Goal: Navigation & Orientation: Find specific page/section

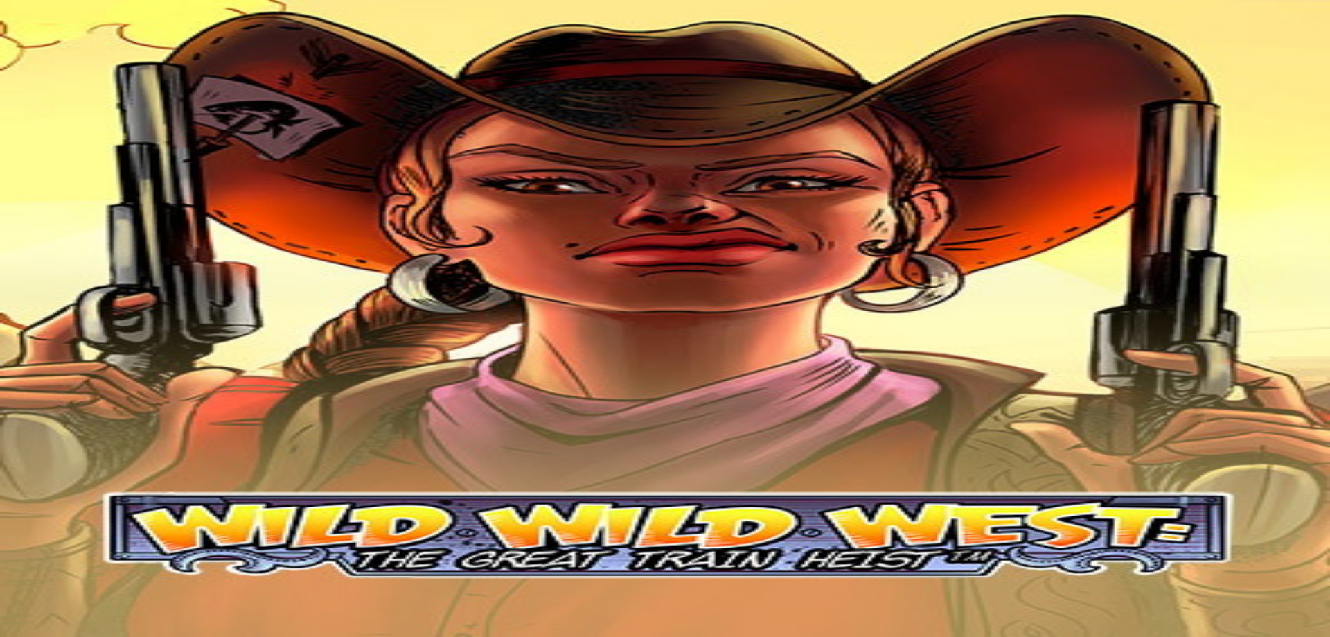
click at [89, 55] on span "Kirjaudu" at bounding box center [96, 50] width 34 height 10
click at [87, 40] on img "Primary" at bounding box center [47, 23] width 83 height 35
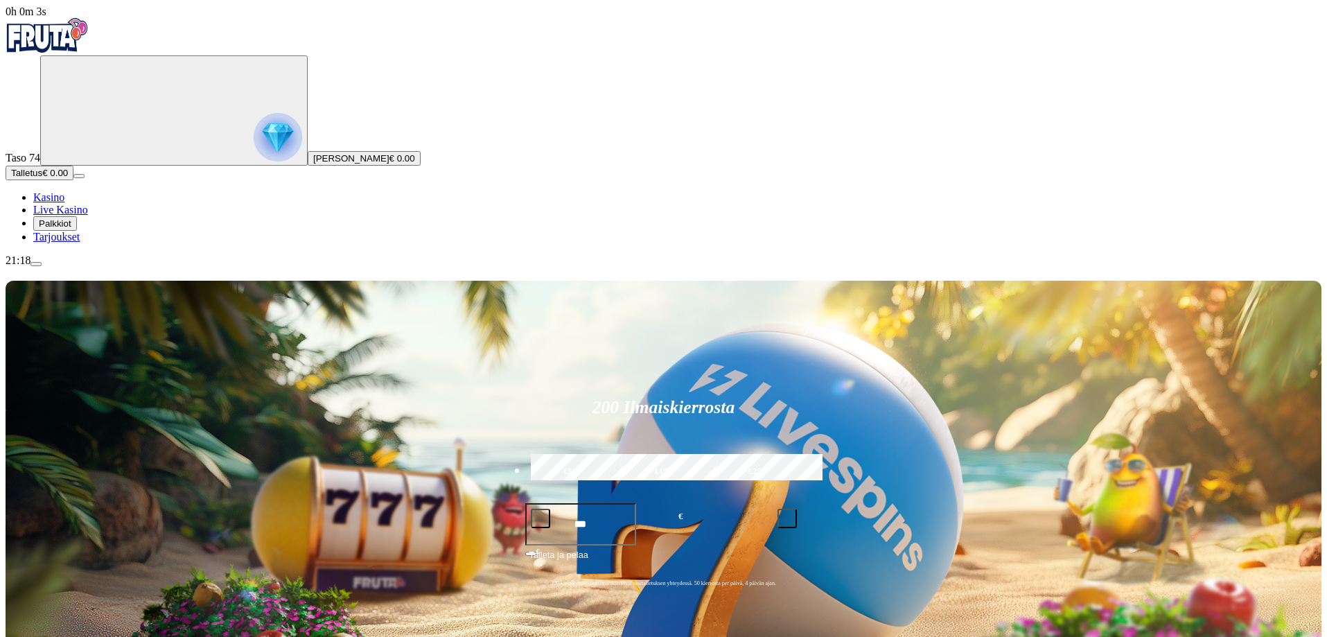
click at [254, 136] on img "Primary" at bounding box center [278, 137] width 48 height 48
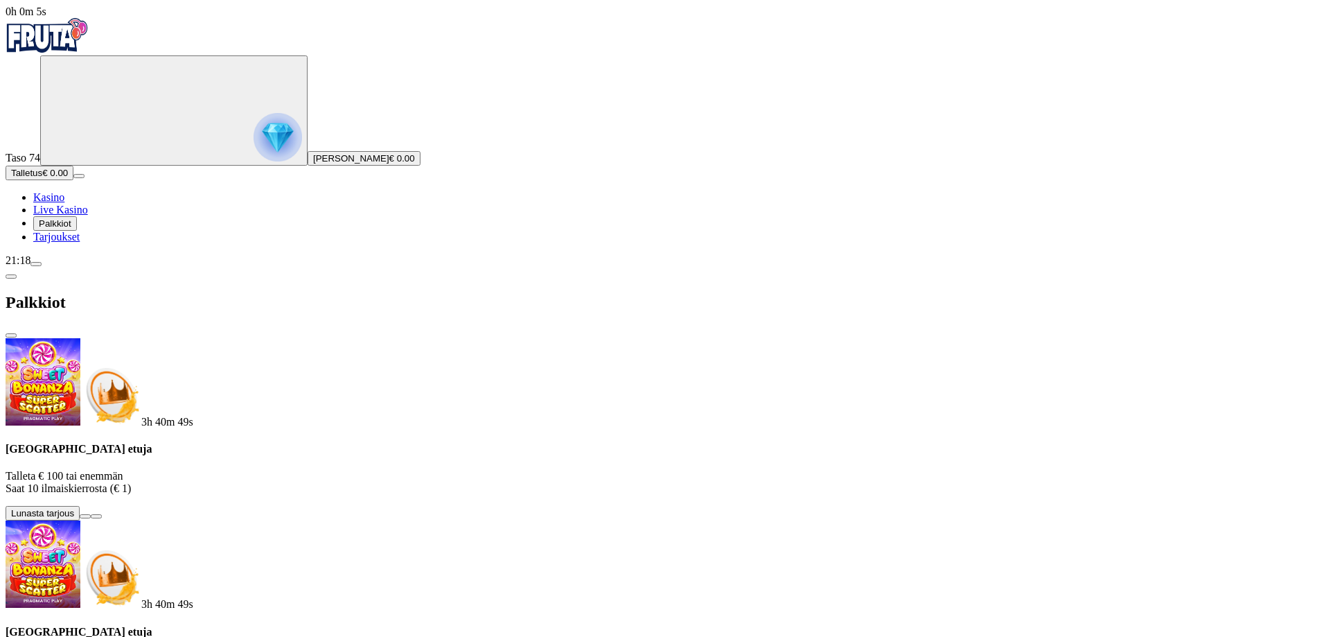
click at [80, 242] on span "Tarjoukset" at bounding box center [56, 237] width 46 height 12
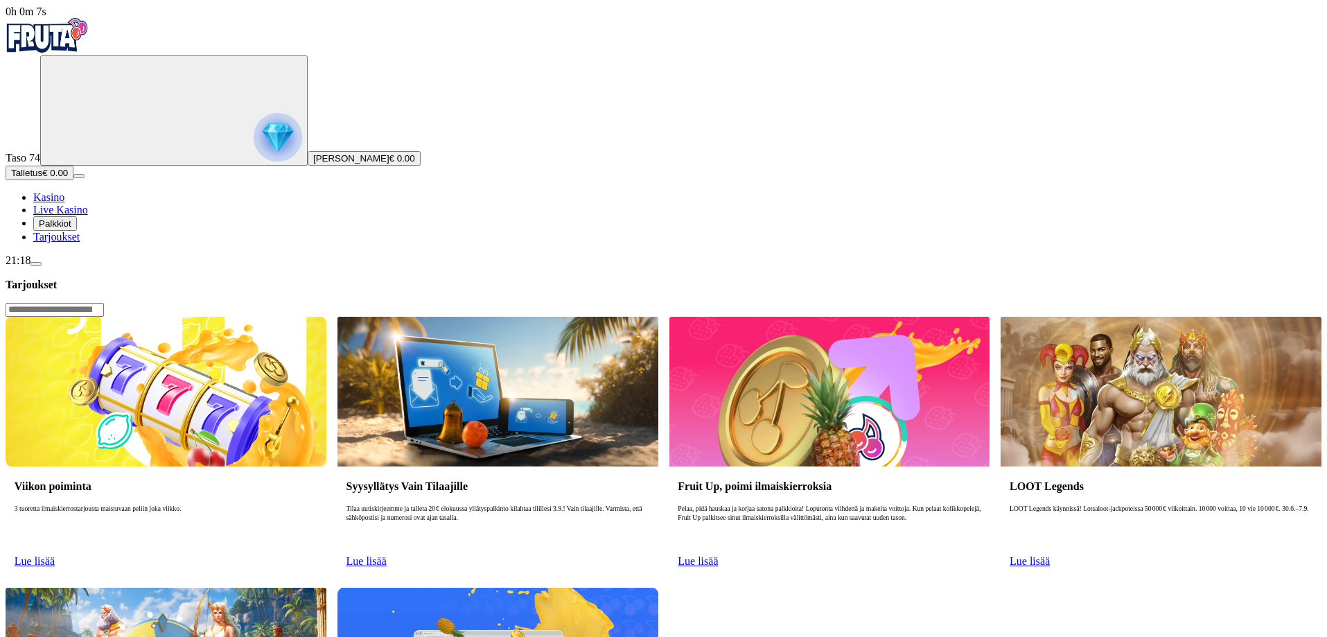
click at [71, 229] on span "Palkkiot" at bounding box center [55, 223] width 33 height 10
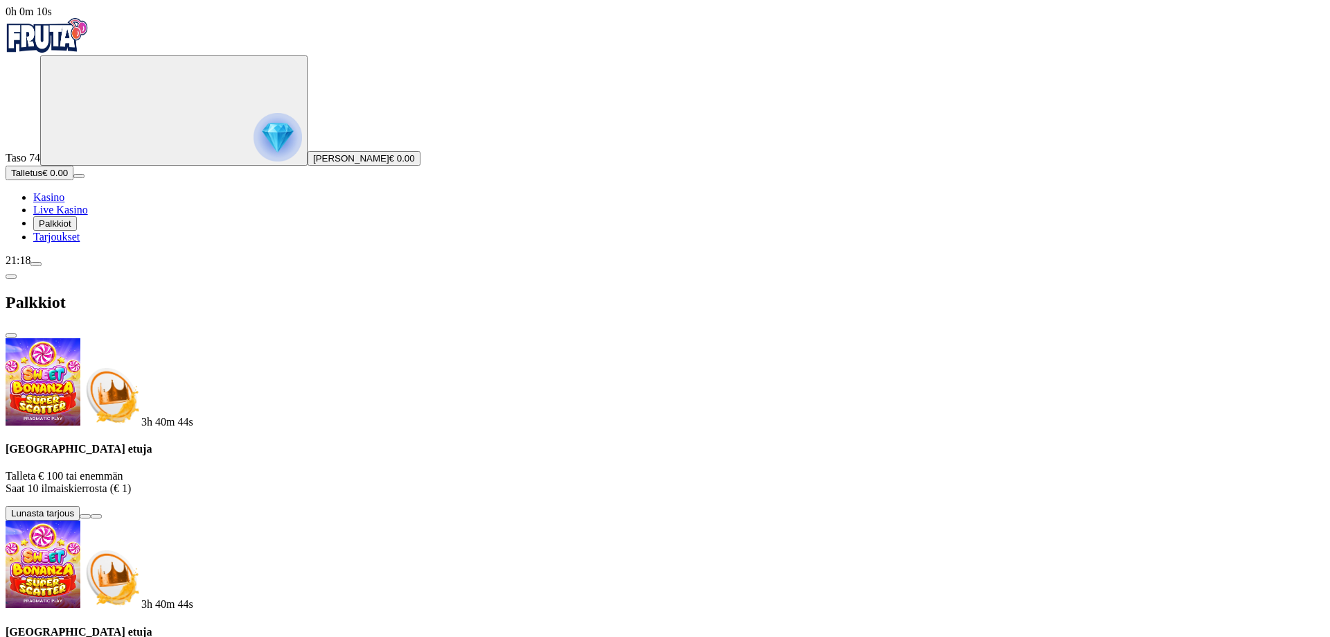
click at [254, 135] on img "Primary" at bounding box center [278, 137] width 48 height 48
click at [89, 35] on img "Primary" at bounding box center [47, 35] width 83 height 35
